Goal: Use online tool/utility: Utilize a website feature to perform a specific function

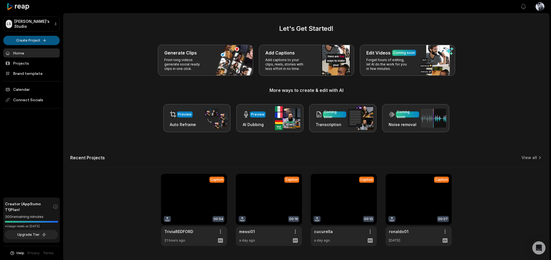
click at [40, 38] on html "LS Luca's Studio Create Project Home Projects Brand template Calendar Connect S…" at bounding box center [275, 130] width 551 height 260
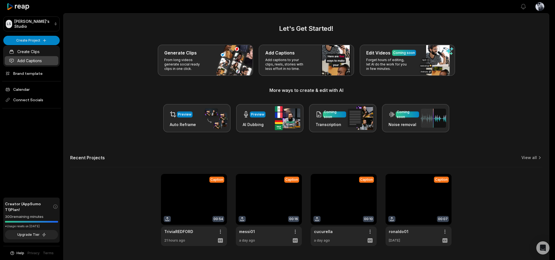
click at [35, 59] on link "Add Captions" at bounding box center [32, 60] width 54 height 9
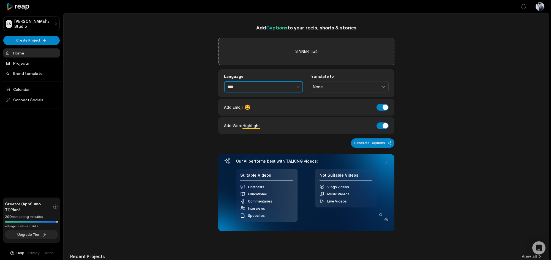
click at [278, 86] on button "button" at bounding box center [286, 87] width 34 height 12
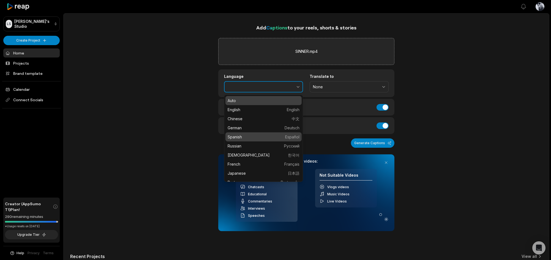
type input "*******"
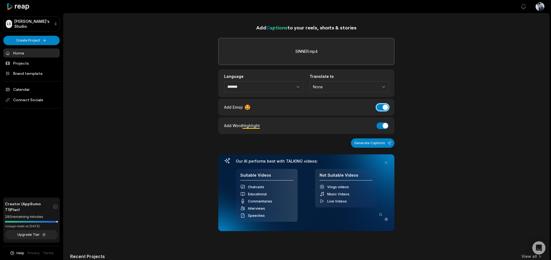
click at [383, 105] on button "Add Emoji" at bounding box center [382, 107] width 12 height 7
click at [375, 143] on button "Generate Captions" at bounding box center [372, 142] width 43 height 9
